Goal: Find specific page/section: Find specific page/section

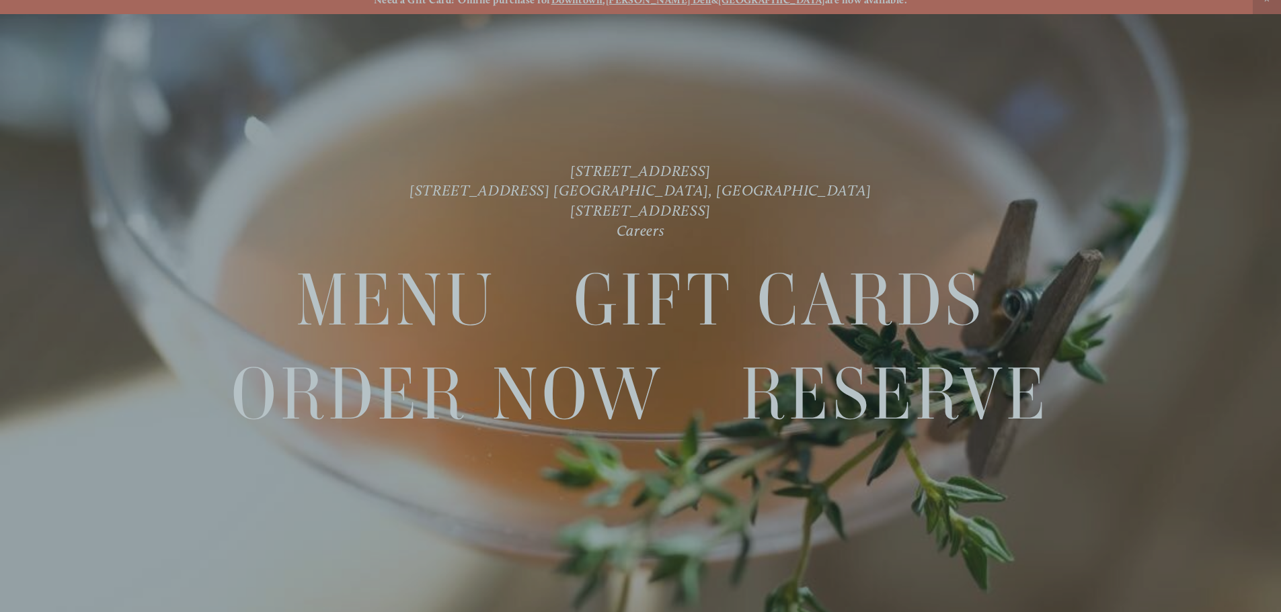
scroll to position [28, 0]
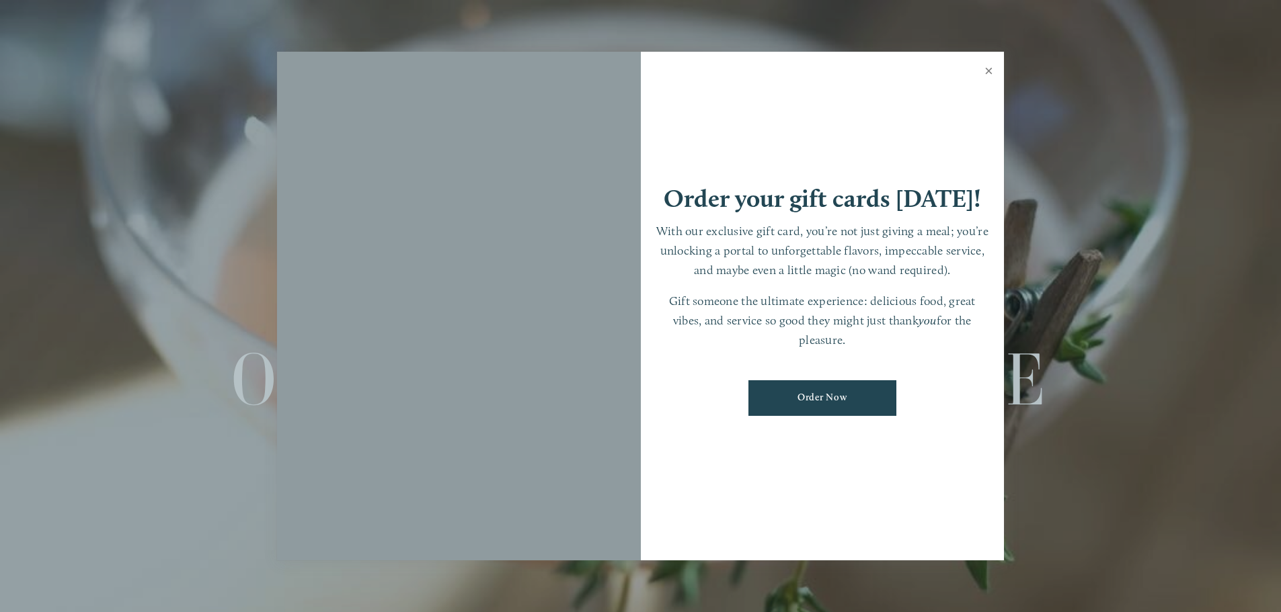
click at [998, 65] on link "Close" at bounding box center [989, 73] width 26 height 38
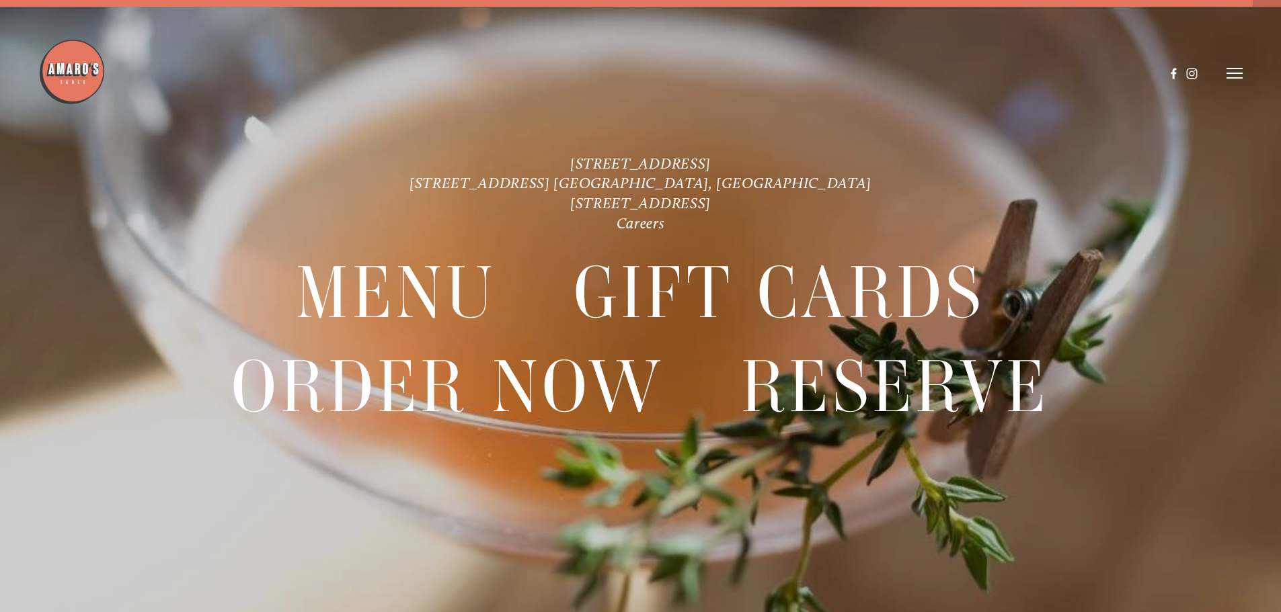
scroll to position [0, 0]
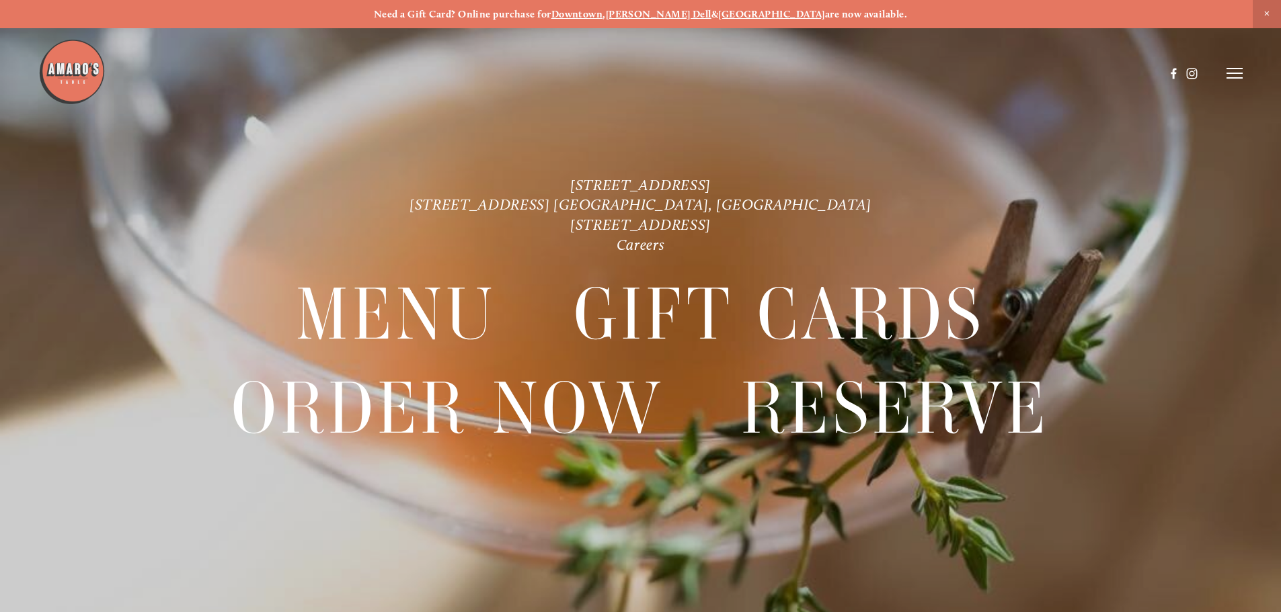
click at [1227, 73] on icon at bounding box center [1234, 73] width 16 height 12
click at [1191, 71] on span "Careers" at bounding box center [1182, 73] width 36 height 13
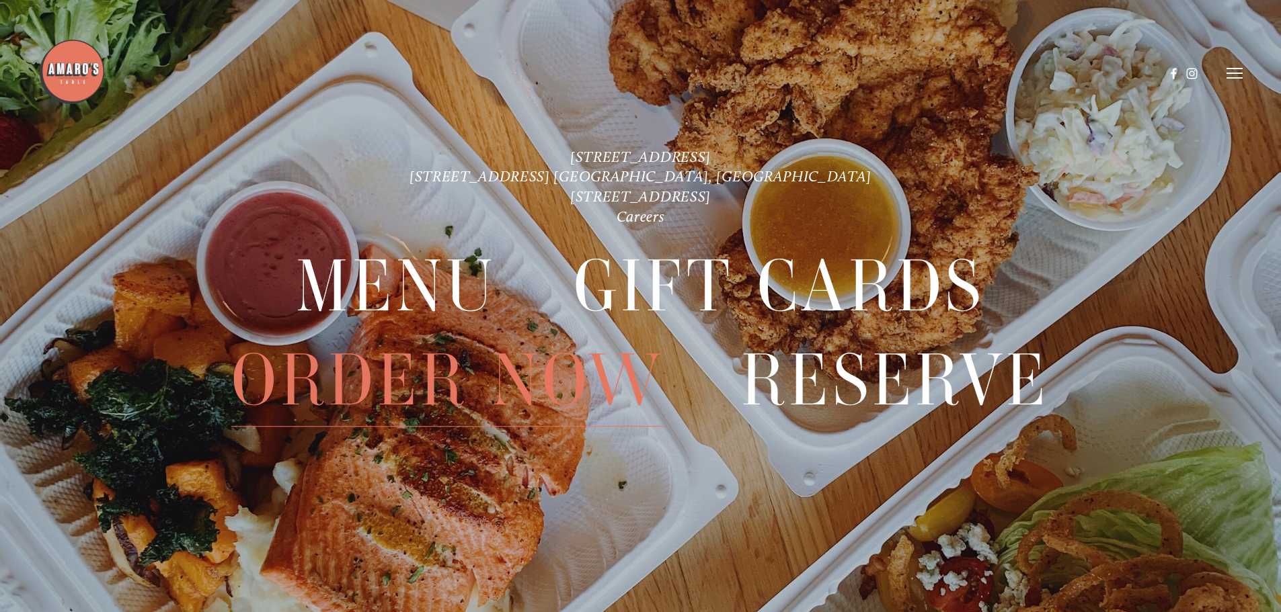
scroll to position [28, 0]
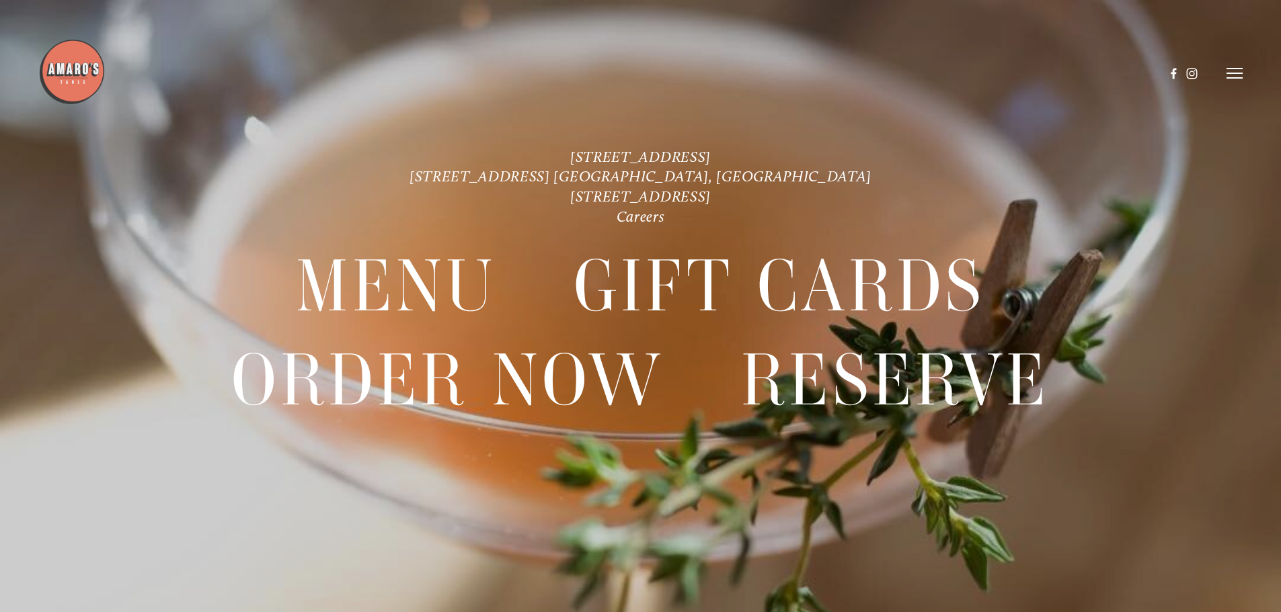
click at [64, 63] on img at bounding box center [71, 71] width 67 height 67
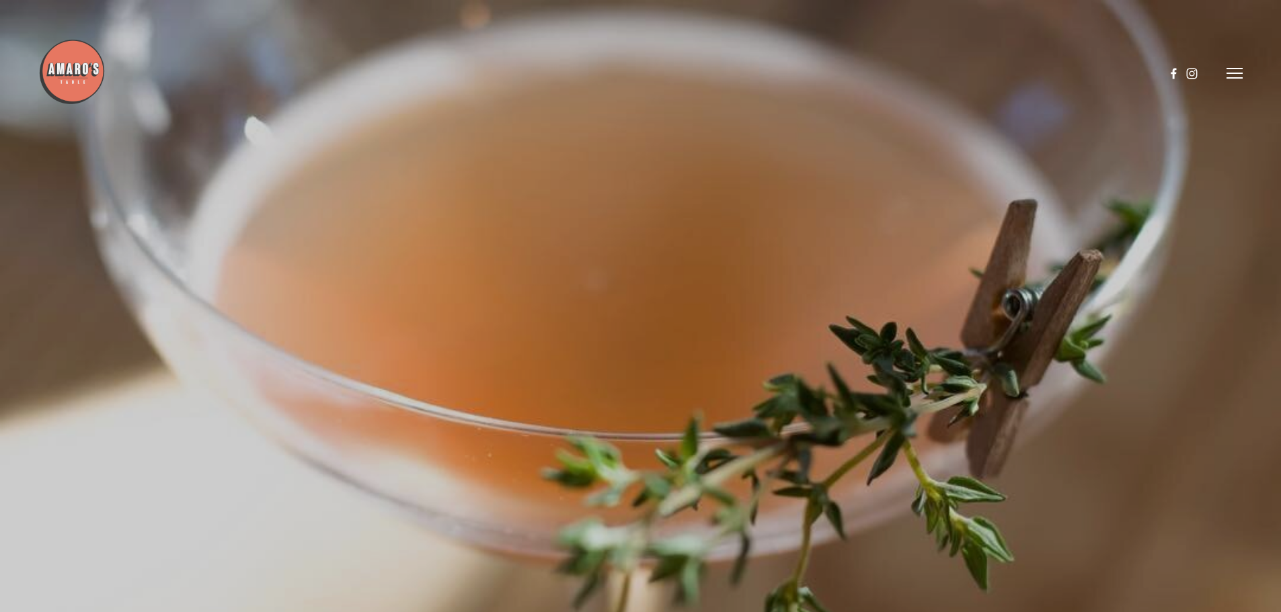
scroll to position [0, 0]
